Goal: Transaction & Acquisition: Purchase product/service

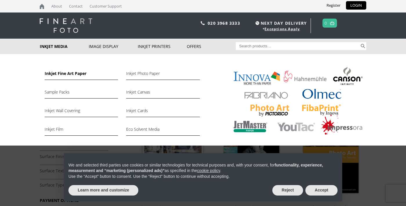
click at [65, 75] on link "Inkjet Fine Art Paper" at bounding box center [81, 75] width 73 height 10
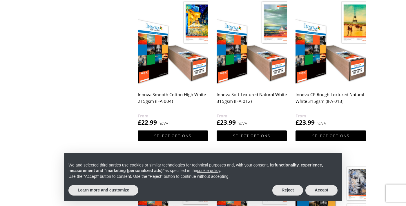
scroll to position [450, 0]
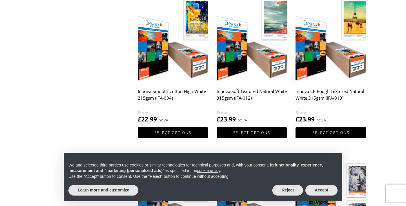
click at [249, 68] on img at bounding box center [252, 38] width 70 height 88
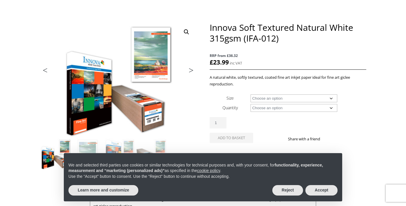
click at [292, 97] on select "Choose an option A4 Sheet A3 Sheet A3+ Sheet A2 Sheet 17" Wide Roll 24" Wide Ro…" at bounding box center [294, 98] width 87 height 8
click at [251, 94] on select "Choose an option A4 Sheet A3 Sheet A3+ Sheet A2 Sheet 17" Wide Roll 24" Wide Ro…" at bounding box center [294, 98] width 87 height 8
select select "a3-sheet-2"
click at [283, 107] on select "Choose an option 25 Sheets" at bounding box center [294, 108] width 87 height 8
select select "25-sheets"
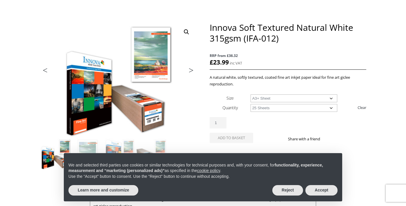
click at [251, 104] on select "Choose an option 25 Sheets" at bounding box center [294, 108] width 87 height 8
select select "a3-sheet-2"
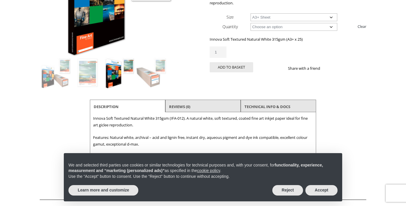
scroll to position [138, 0]
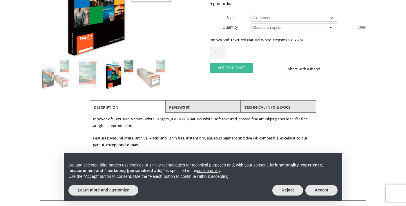
click at [249, 67] on button "Add to basket" at bounding box center [232, 68] width 44 height 10
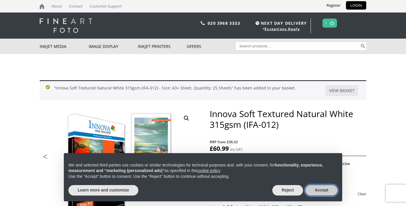
click at [332, 189] on button "Accept" at bounding box center [321, 190] width 32 height 10
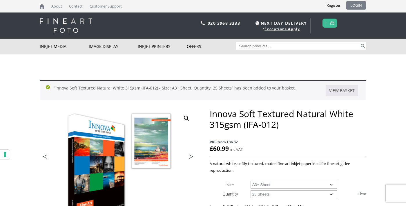
click at [362, 5] on link "LOGIN" at bounding box center [356, 5] width 20 height 8
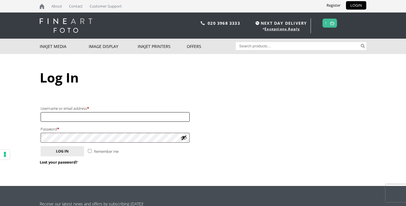
click at [166, 117] on input "Username or email address * Required" at bounding box center [115, 117] width 149 height 10
type input "darktimescollective@gmail.com"
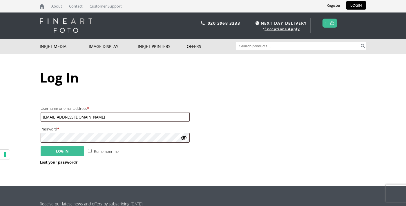
click at [59, 152] on button "Log in" at bounding box center [63, 151] width 44 height 10
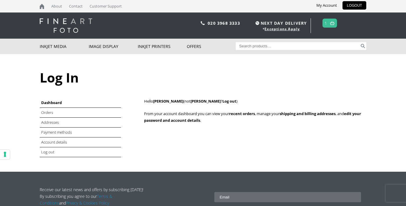
click at [331, 22] on img at bounding box center [332, 23] width 4 height 4
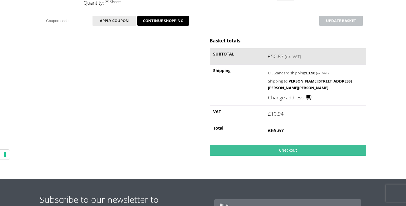
scroll to position [131, 0]
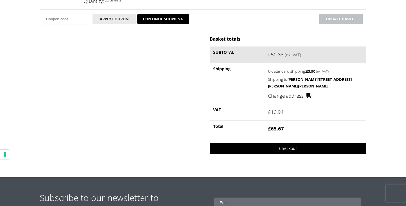
click at [291, 147] on link "Checkout" at bounding box center [288, 148] width 157 height 11
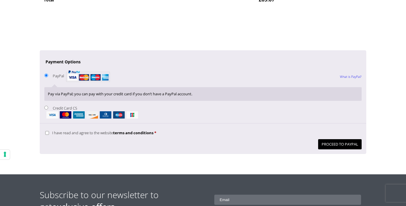
scroll to position [461, 0]
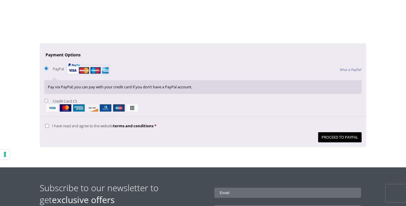
click at [46, 126] on input "I have read and agree to the website terms and conditions *" at bounding box center [47, 126] width 4 height 4
checkbox input "true"
click at [341, 133] on button "Proceed to PayPal" at bounding box center [340, 137] width 44 height 10
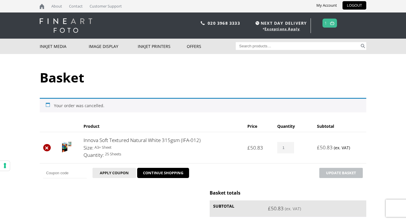
click at [46, 147] on link "×" at bounding box center [47, 148] width 8 height 8
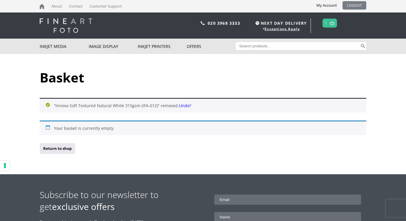
click at [351, 7] on link "LOGOUT" at bounding box center [355, 5] width 24 height 8
